Goal: Task Accomplishment & Management: Manage account settings

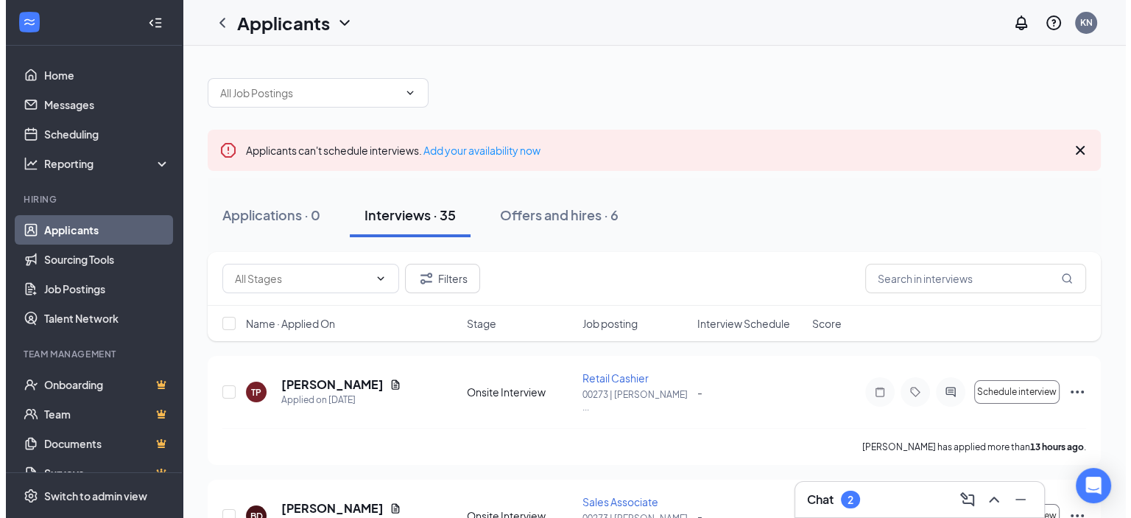
scroll to position [74, 0]
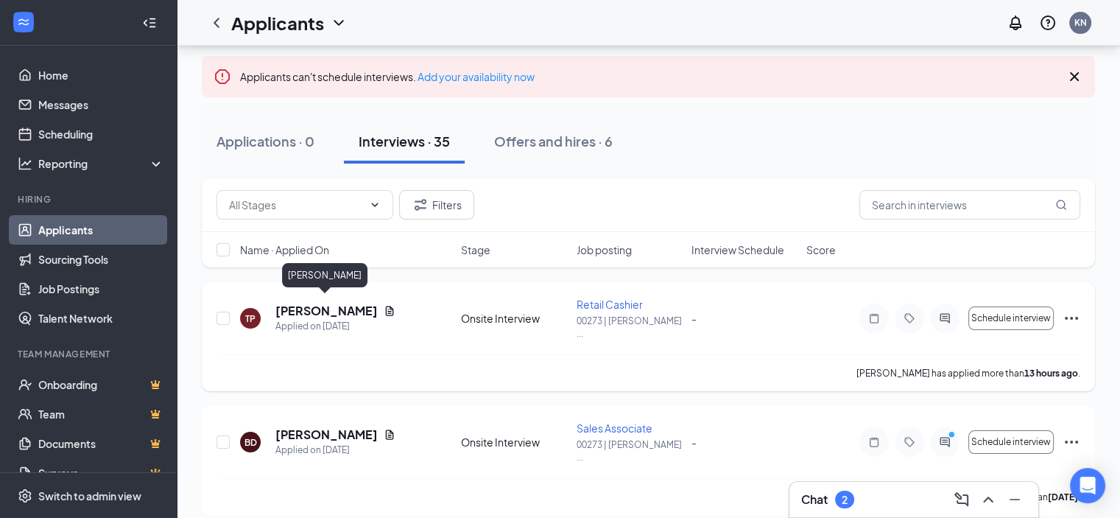
click at [315, 303] on h5 "[PERSON_NAME]" at bounding box center [326, 311] width 102 height 16
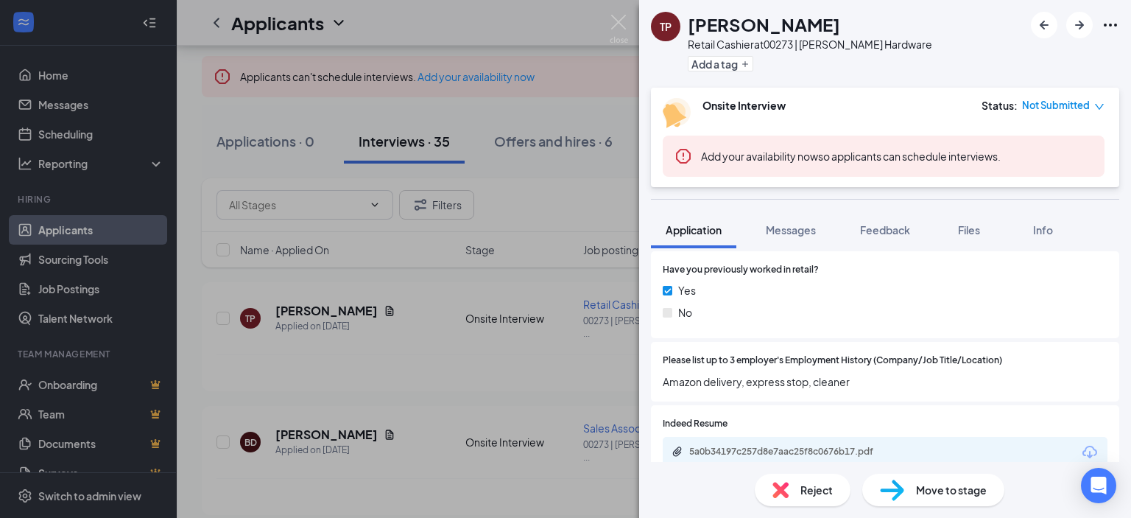
scroll to position [663, 0]
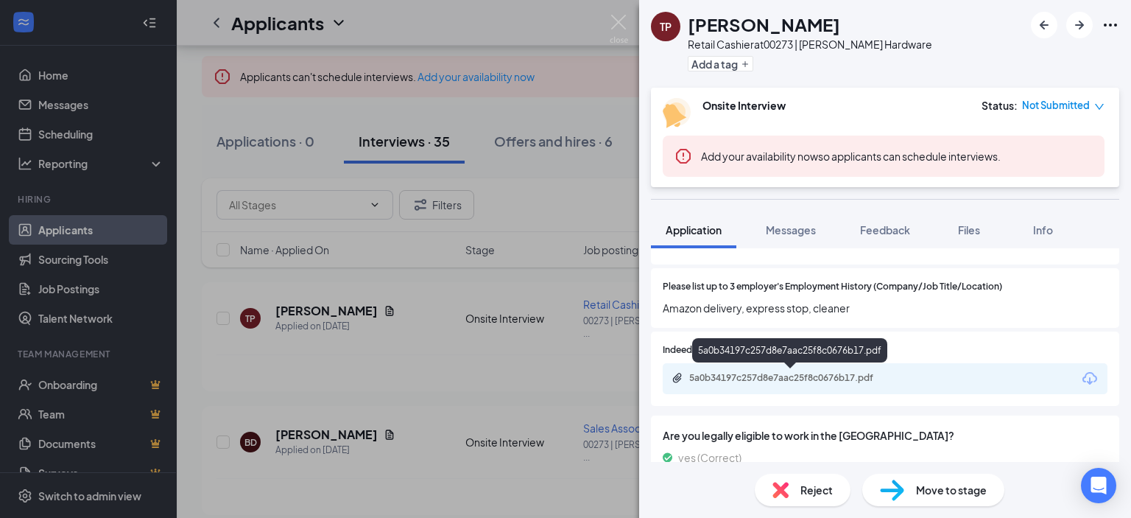
click at [791, 377] on div "5a0b34197c257d8e7aac25f8c0676b17.pdf" at bounding box center [792, 378] width 206 height 12
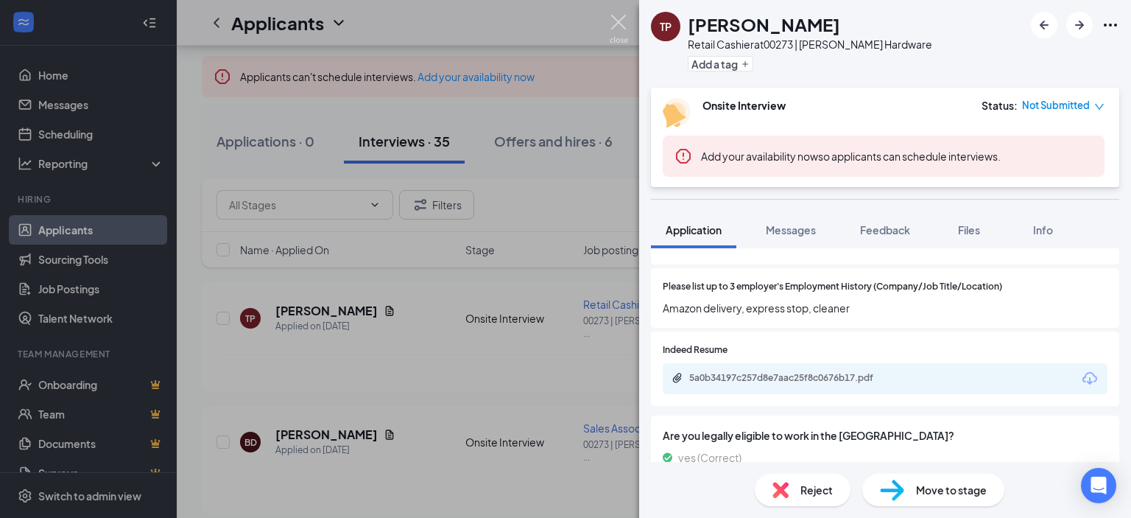
click at [618, 18] on img at bounding box center [619, 29] width 18 height 29
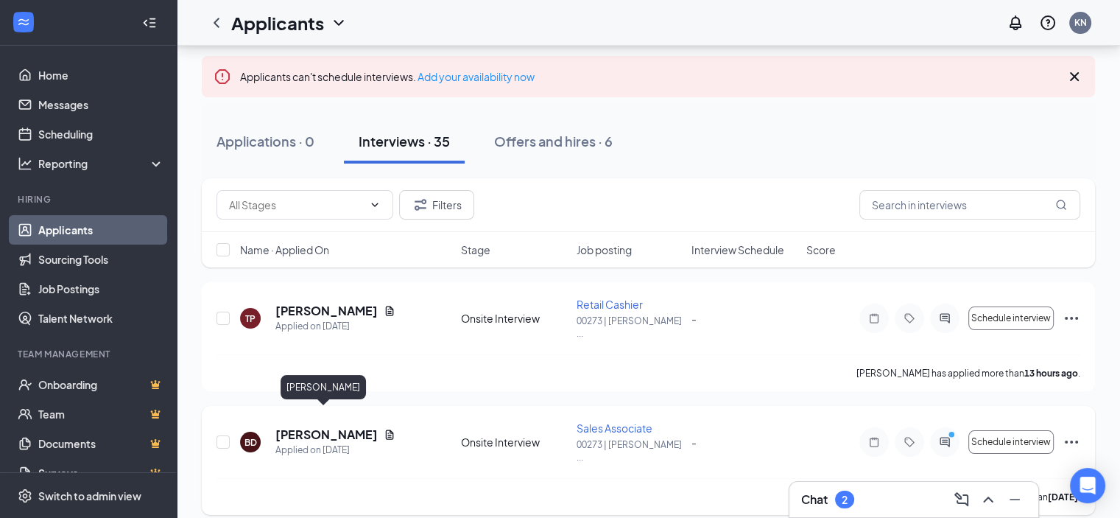
click at [322, 426] on h5 "[PERSON_NAME]" at bounding box center [326, 434] width 102 height 16
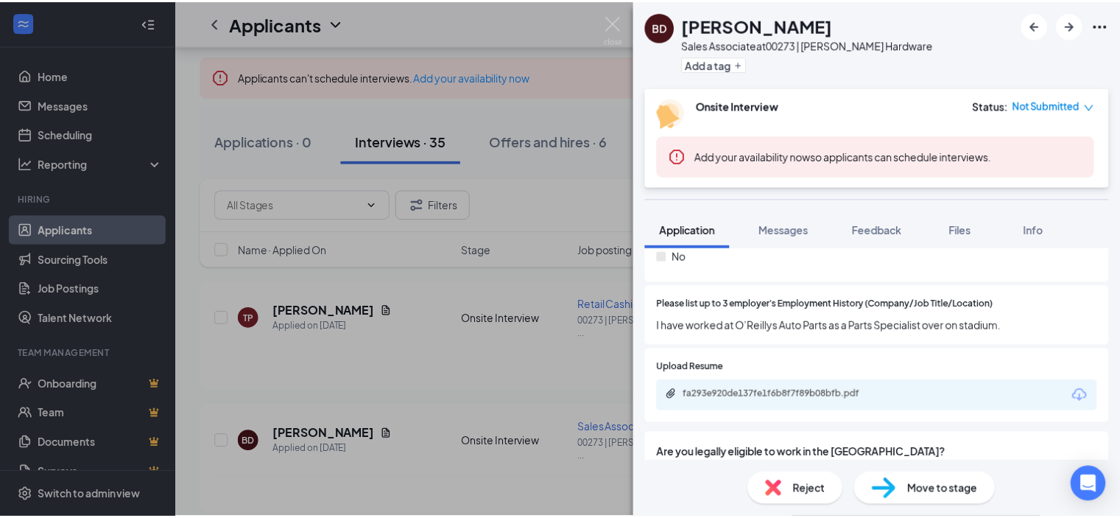
scroll to position [810, 0]
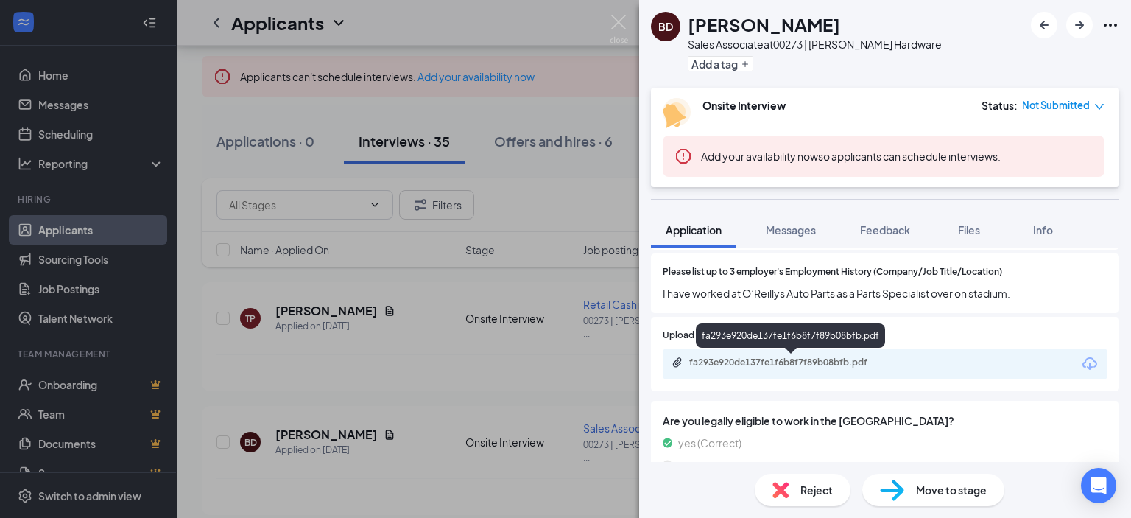
click at [772, 361] on div "fa293e920de137fe1f6b8f7f89b08bfb.pdf" at bounding box center [792, 362] width 206 height 12
click at [615, 20] on img at bounding box center [619, 29] width 18 height 29
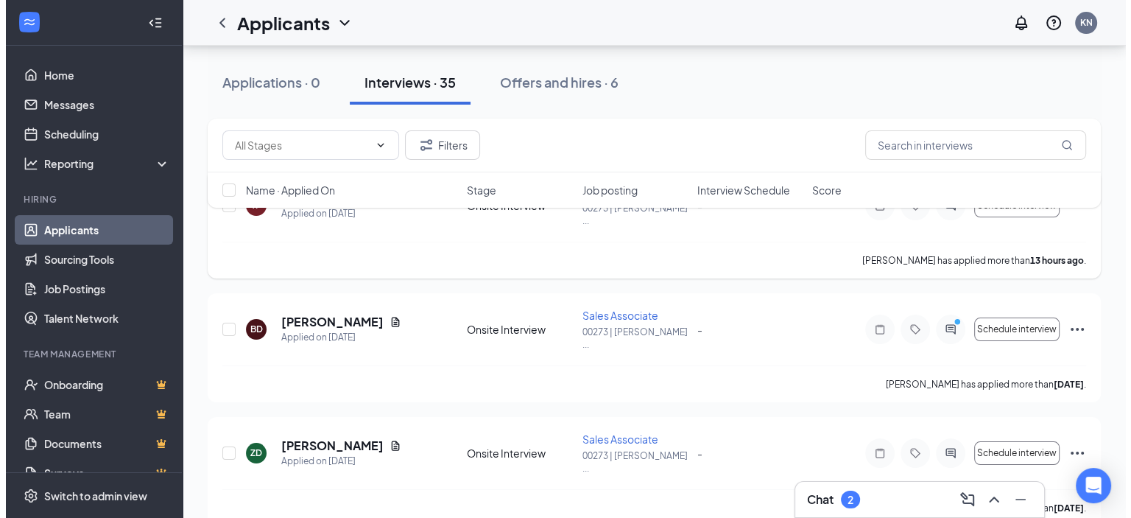
scroll to position [221, 0]
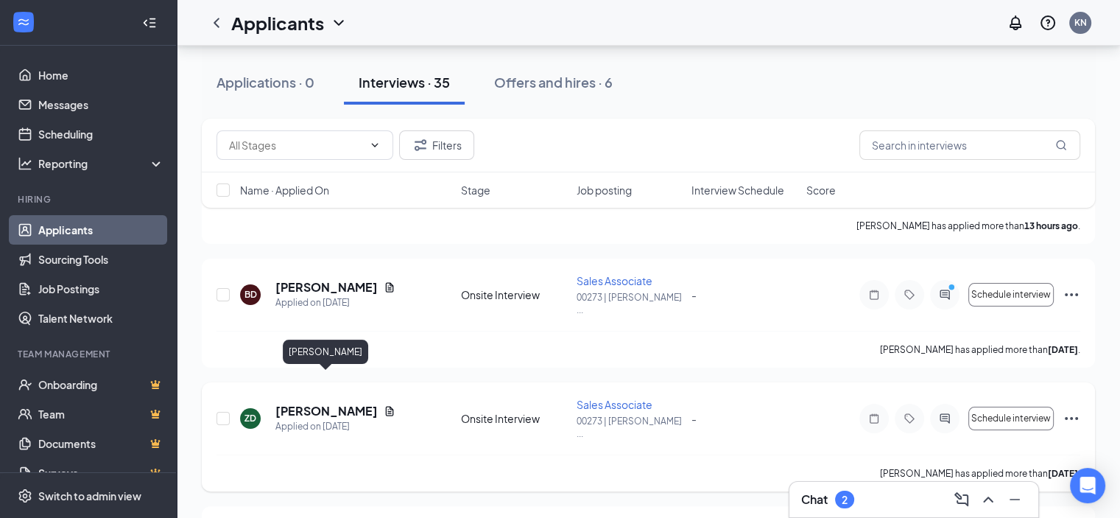
click at [321, 403] on h5 "[PERSON_NAME]" at bounding box center [326, 411] width 102 height 16
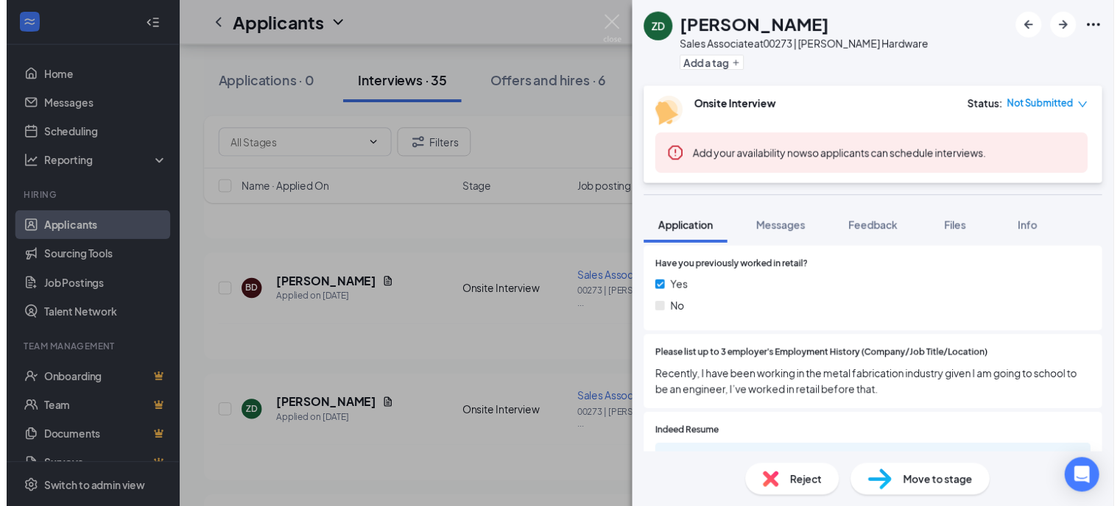
scroll to position [663, 0]
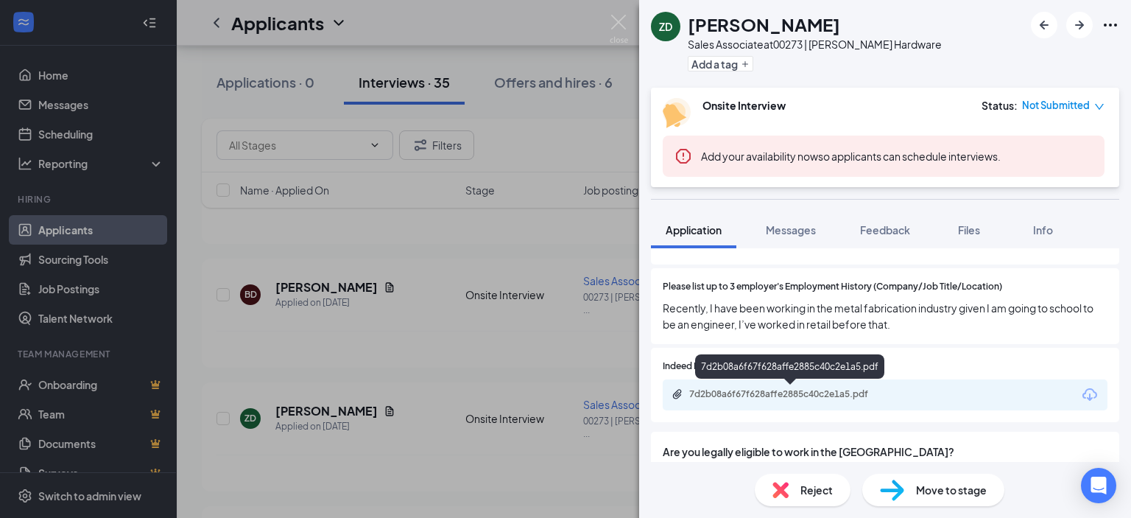
click at [763, 394] on div "7d2b08a6f67f628affe2885c40c2e1a5.pdf" at bounding box center [792, 394] width 206 height 12
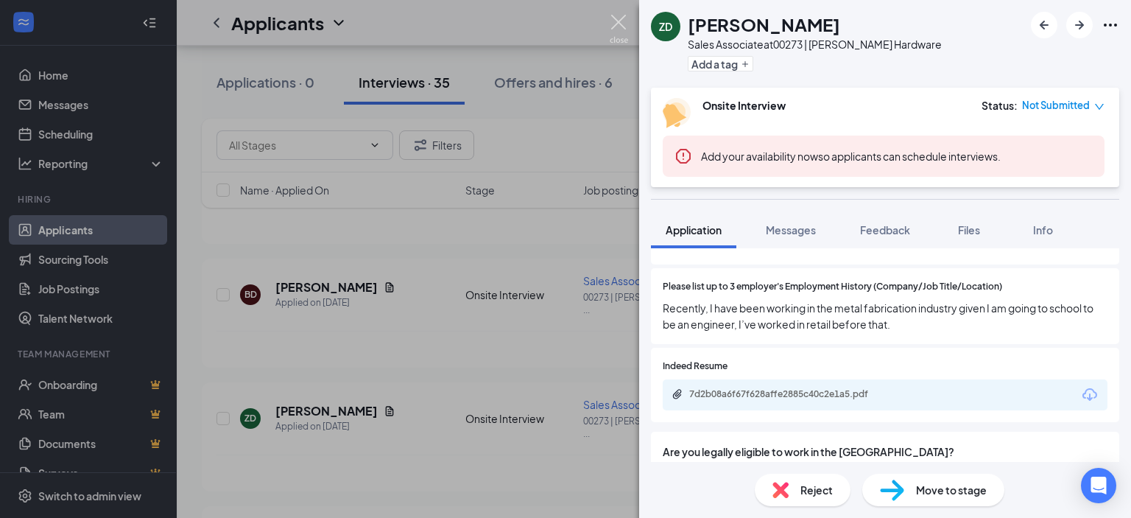
click at [616, 22] on img at bounding box center [619, 29] width 18 height 29
